Goal: Task Accomplishment & Management: Use online tool/utility

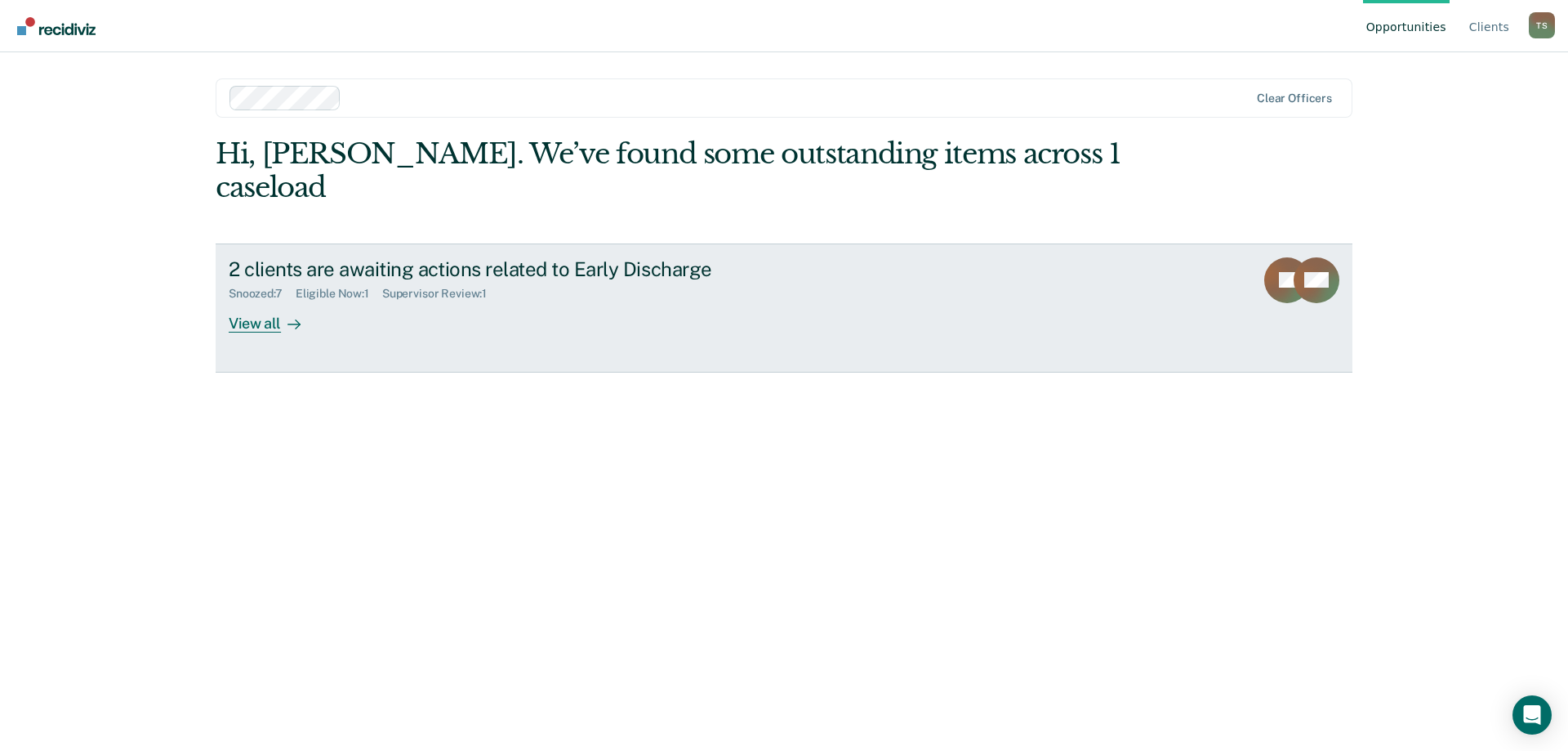
click at [249, 301] on div "View all" at bounding box center [275, 317] width 91 height 32
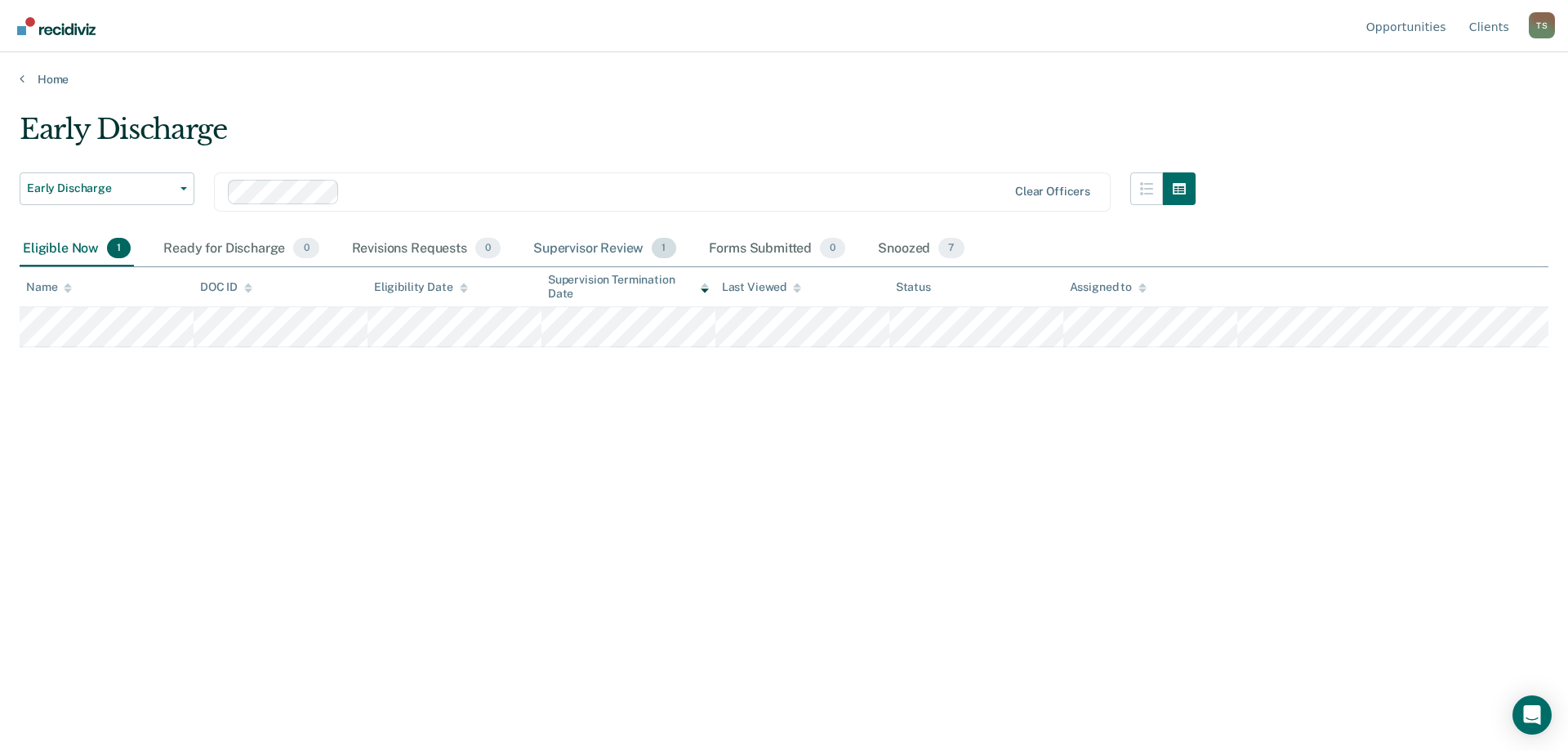
click at [614, 252] on div "Supervisor Review 1" at bounding box center [605, 249] width 150 height 36
click at [810, 461] on div "Early Discharge Early Discharge Early Discharge Supervision Level Downgrade Cle…" at bounding box center [784, 370] width 1529 height 515
click at [768, 445] on div "Early Discharge Early Discharge Early Discharge Supervision Level Downgrade Cle…" at bounding box center [784, 370] width 1529 height 515
click at [42, 244] on div "Eligible Now 1" at bounding box center [76, 249] width 114 height 36
